Goal: Task Accomplishment & Management: Manage account settings

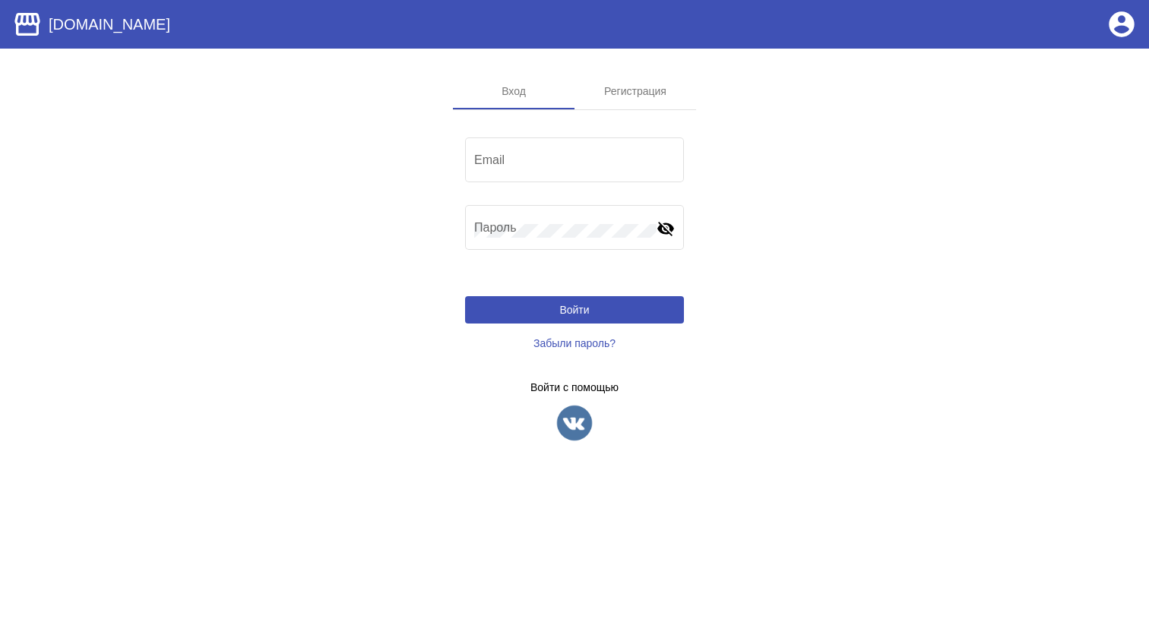
click at [582, 342] on span "Забыли пароль?" at bounding box center [574, 343] width 82 height 12
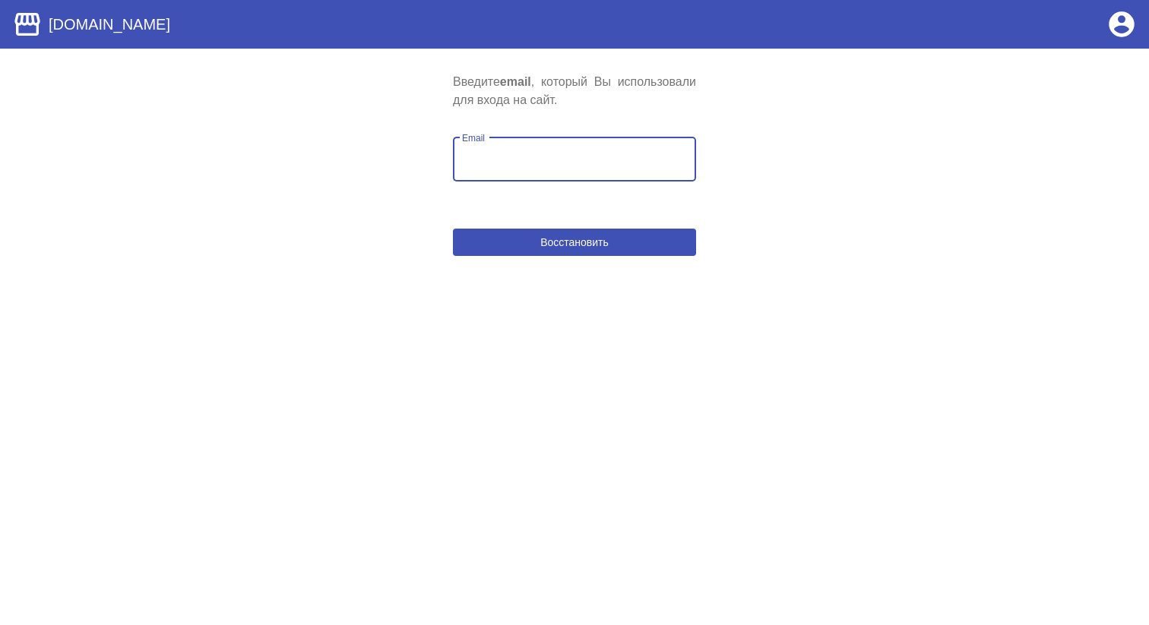
click at [566, 158] on input "Email" at bounding box center [574, 163] width 225 height 14
paste input "amin_isakov@icloud.com"
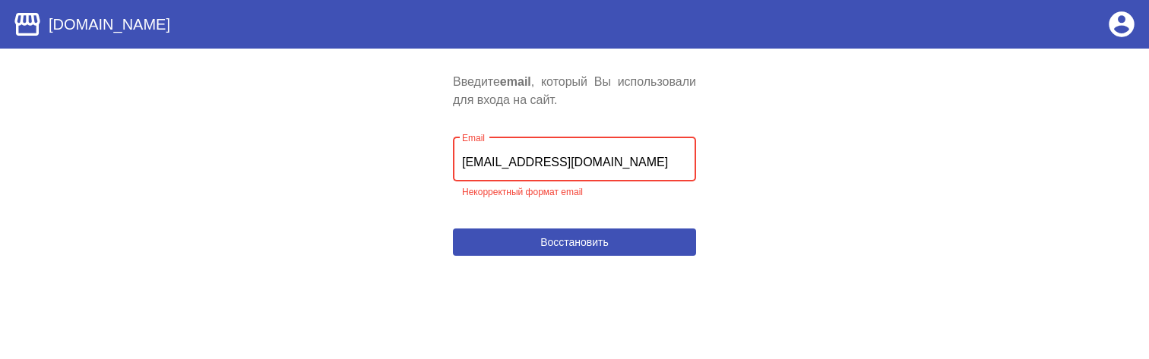
click at [611, 171] on div "amin_isakov@icloud.com Email" at bounding box center [574, 158] width 225 height 48
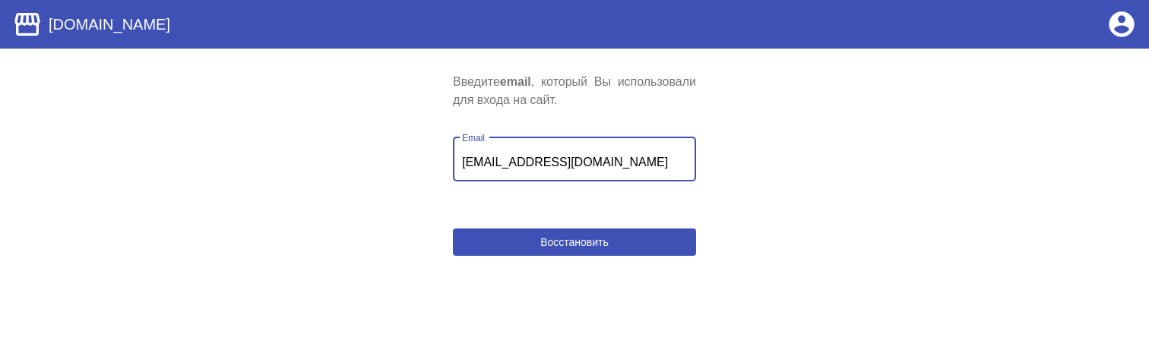
type input "amin_isakov@icloud.com"
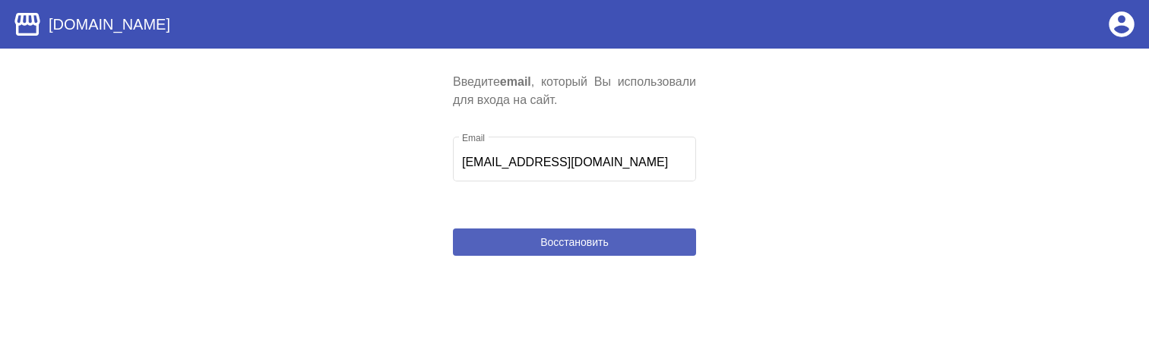
click at [586, 248] on span "Восстановить" at bounding box center [574, 242] width 68 height 12
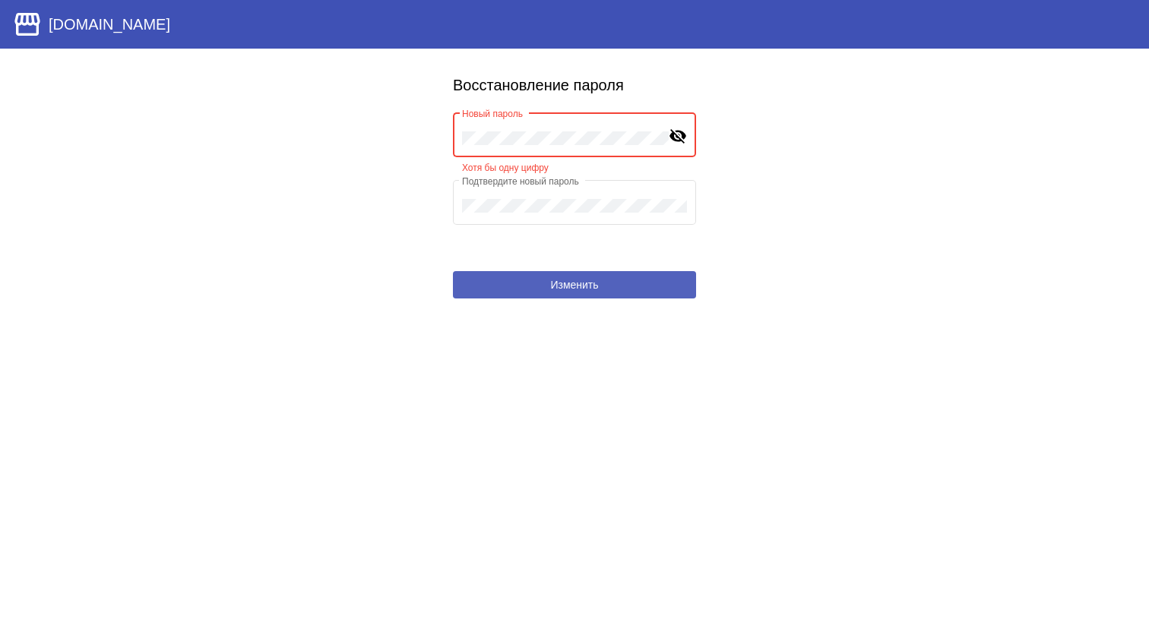
click at [545, 286] on button "Изменить" at bounding box center [574, 284] width 243 height 27
click at [671, 130] on mat-icon "visibility_off" at bounding box center [678, 135] width 18 height 18
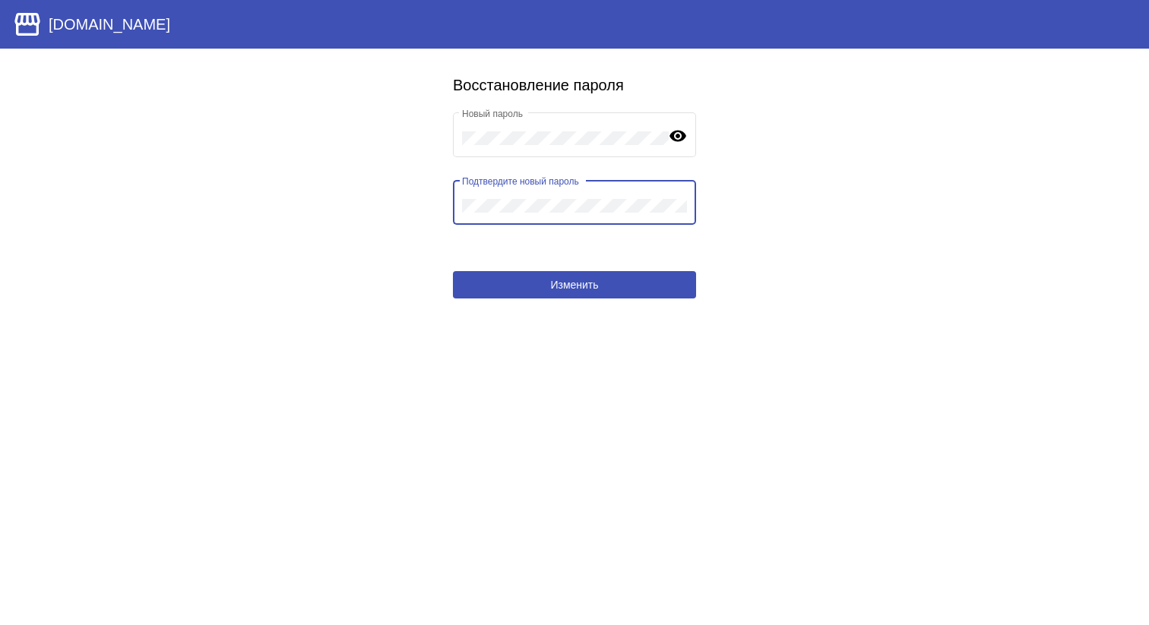
click at [742, 228] on app-user-pwd-restore "Восстановление пароля Новый пароль visibility Подтвердите новый пароль Изменить" at bounding box center [574, 186] width 1149 height 226
click at [612, 290] on button "Изменить" at bounding box center [574, 284] width 243 height 27
